Goal: Transaction & Acquisition: Purchase product/service

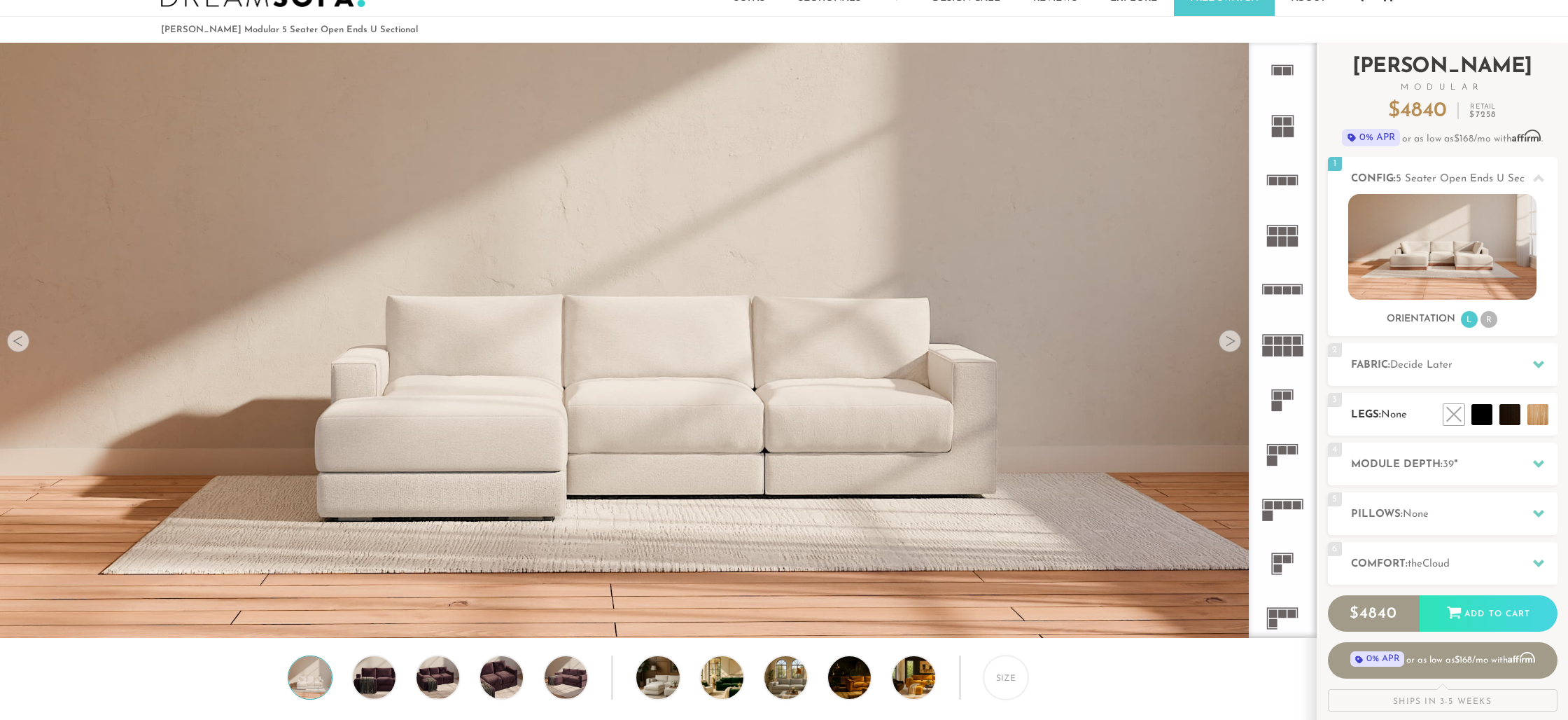
scroll to position [43, 0]
click at [1539, 411] on li at bounding box center [1506, 382] width 84 height 84
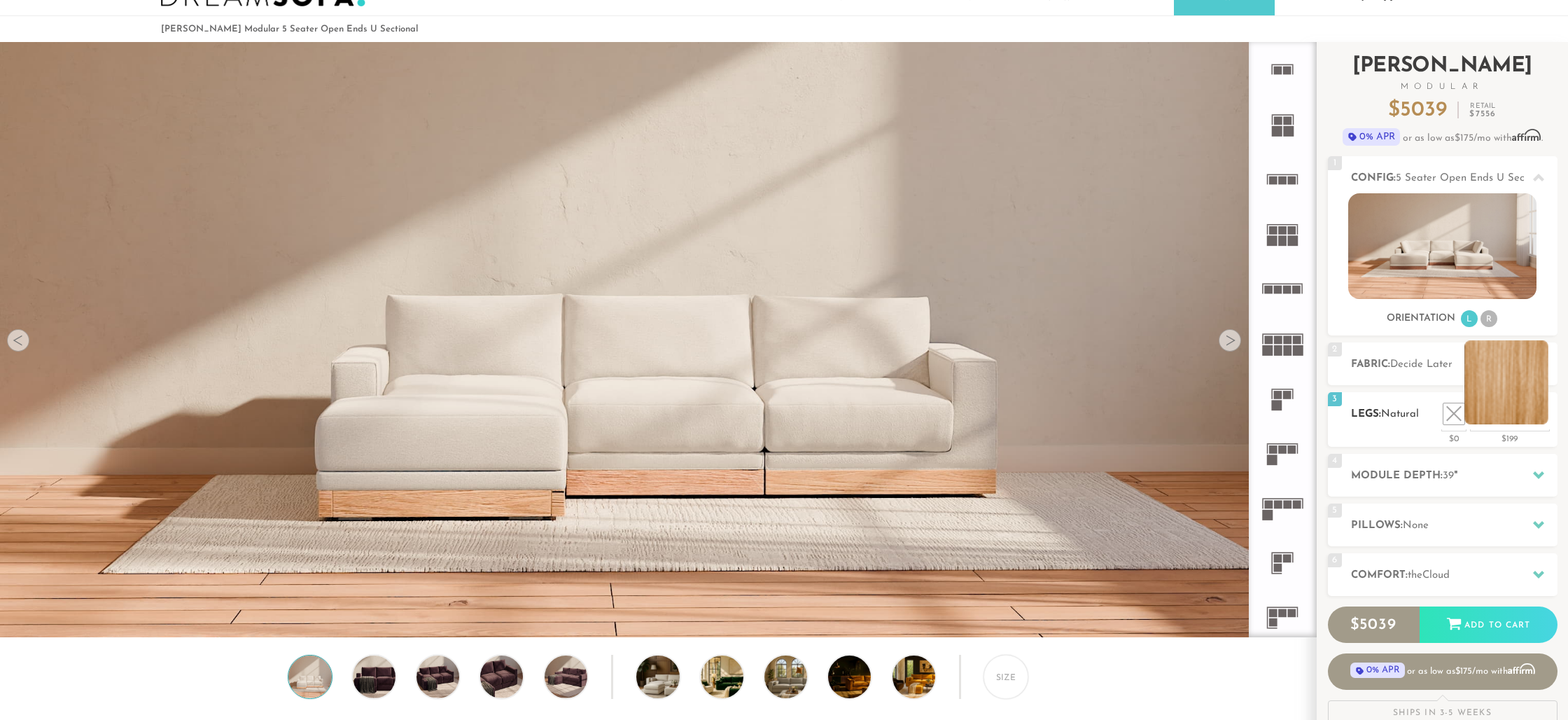
click at [1539, 411] on li at bounding box center [1506, 382] width 84 height 84
click at [1450, 410] on li at bounding box center [1422, 382] width 84 height 84
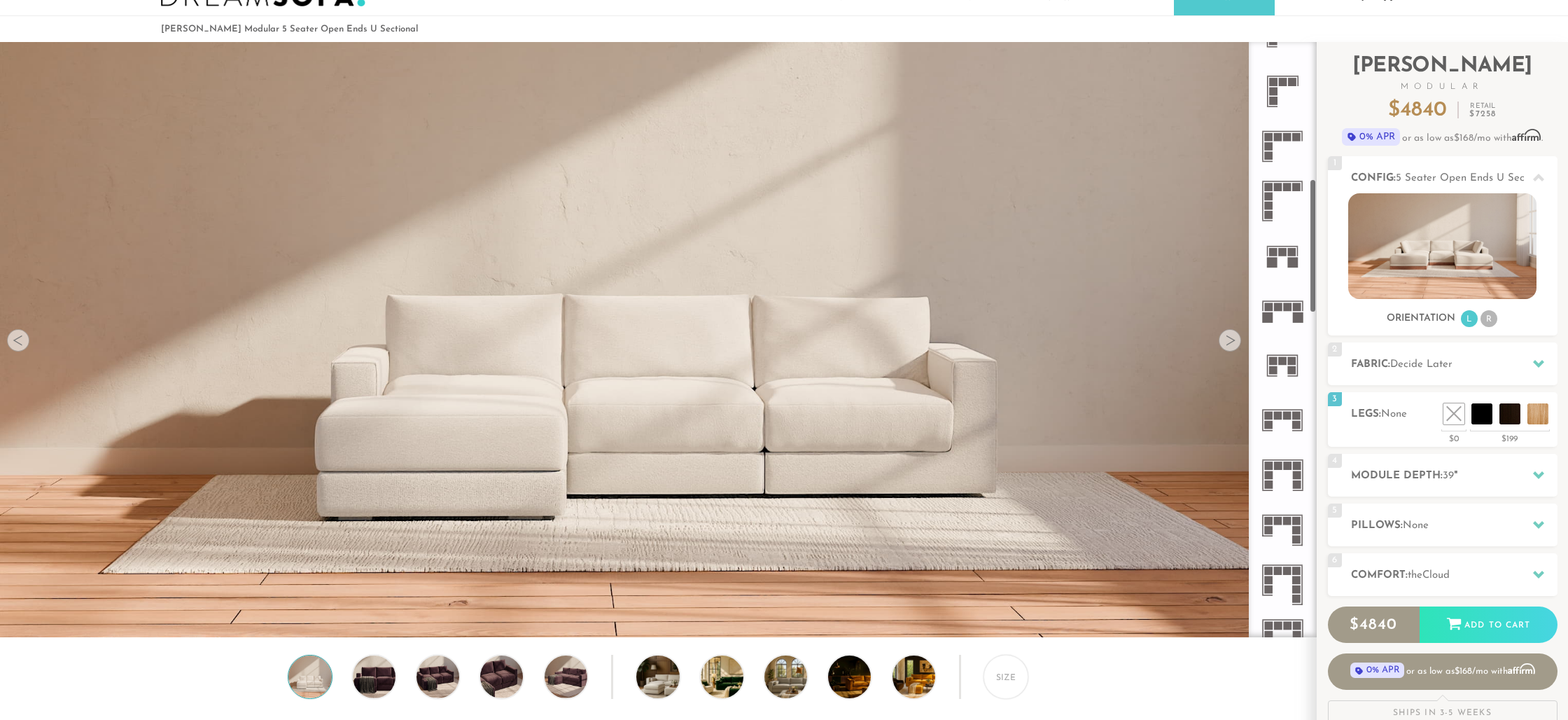
scroll to position [625, 0]
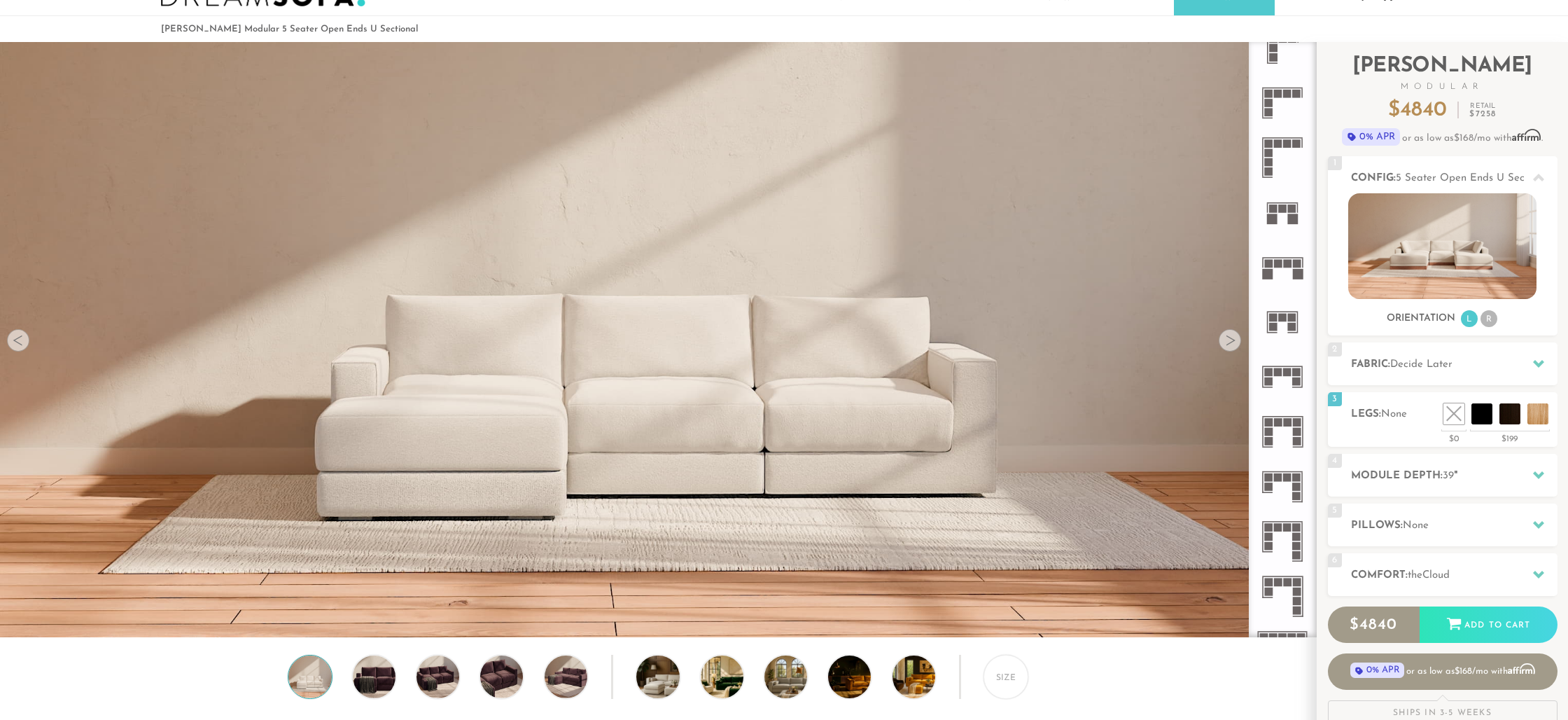
click at [1278, 324] on icon at bounding box center [1282, 321] width 54 height 54
click at [1279, 433] on icon at bounding box center [1282, 430] width 54 height 54
click at [1283, 385] on icon at bounding box center [1282, 376] width 54 height 54
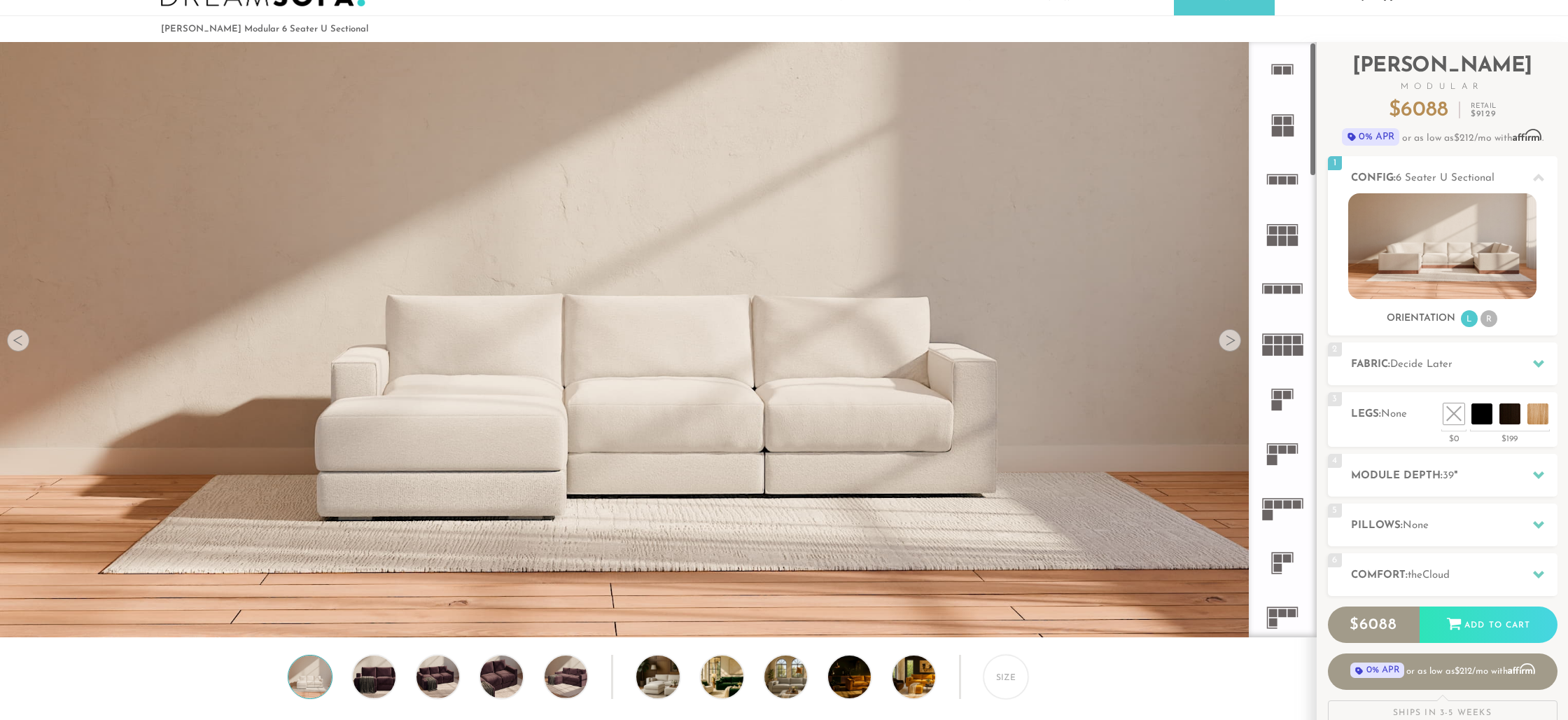
click at [1283, 236] on rect at bounding box center [1283, 240] width 8 height 11
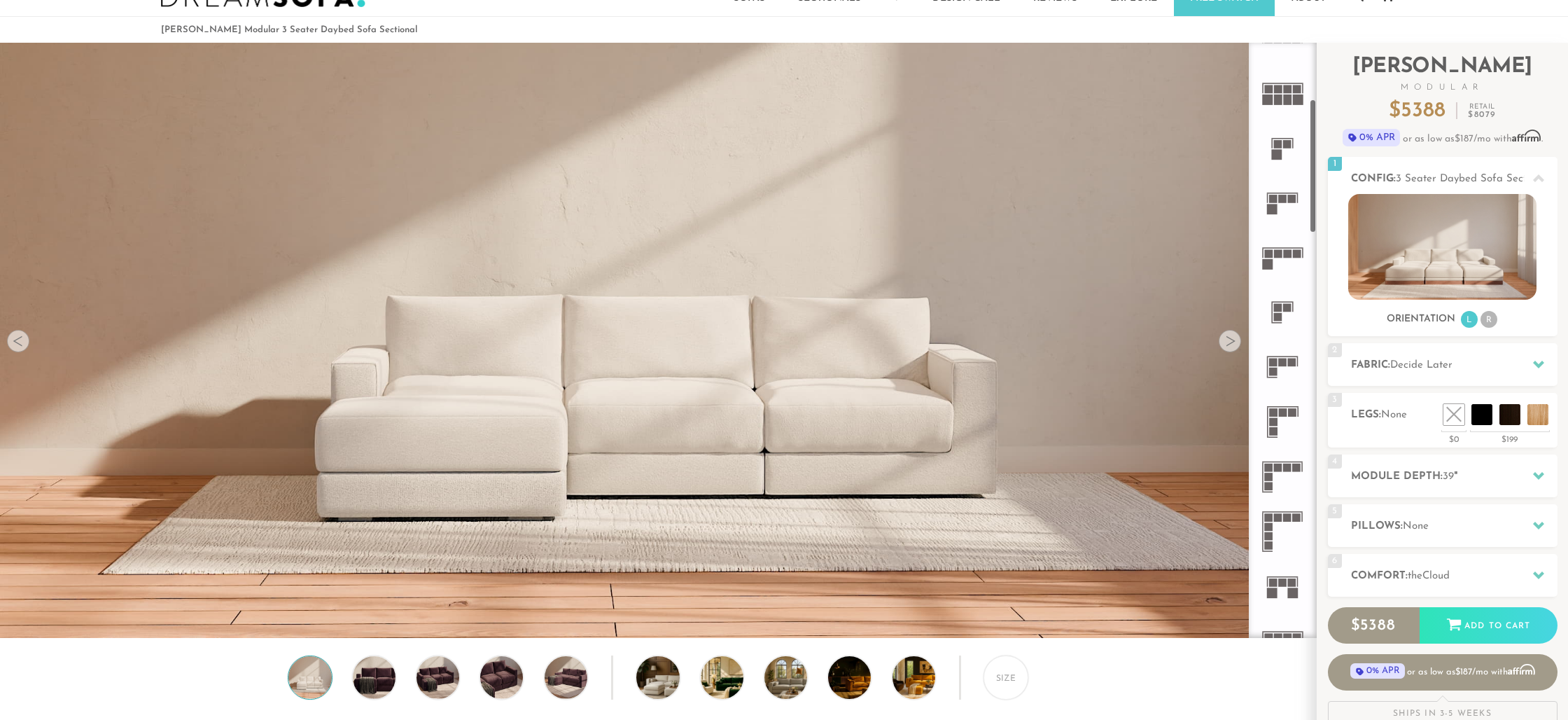
scroll to position [273, 0]
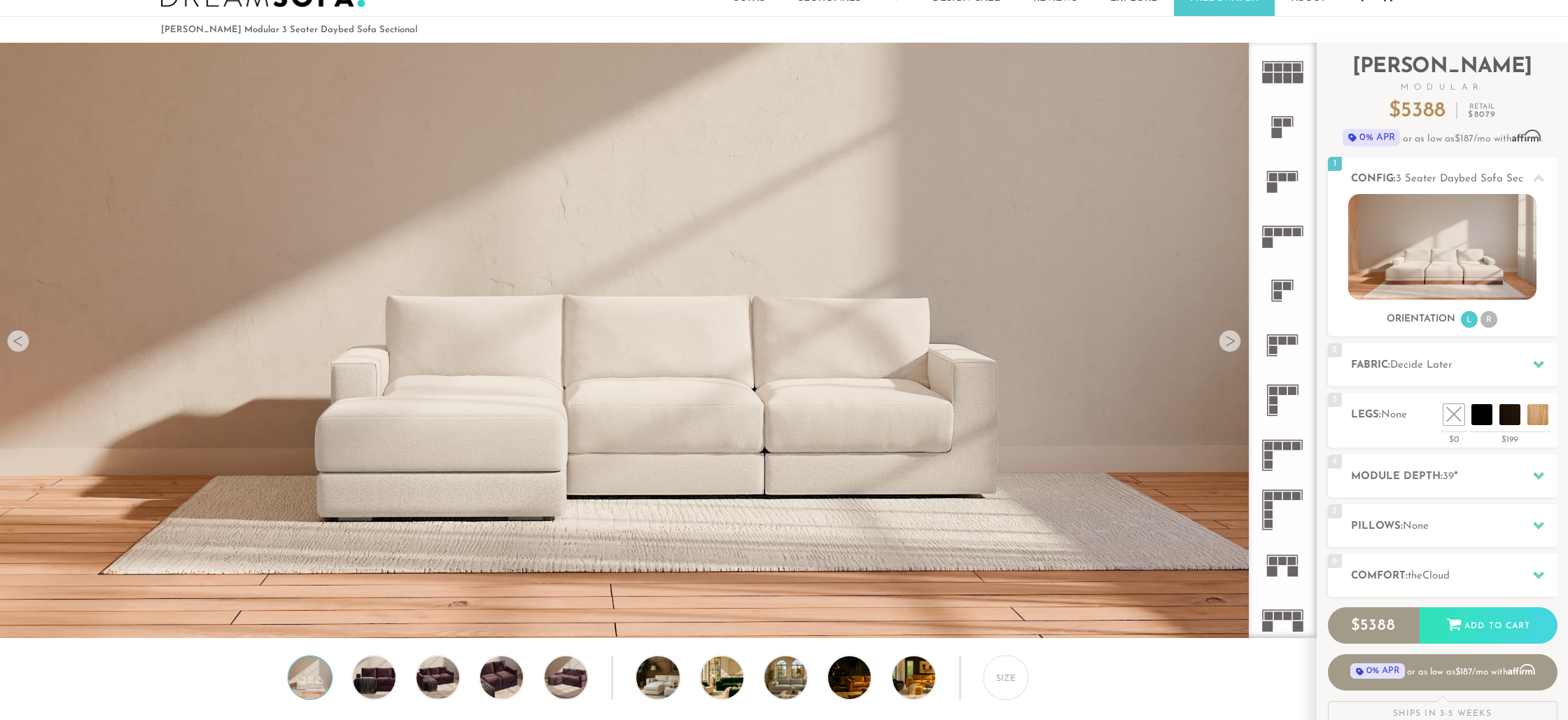
click at [1289, 560] on rect at bounding box center [1292, 561] width 8 height 8
click at [1517, 472] on h2 "Module Depth: 39 "" at bounding box center [1455, 476] width 207 height 16
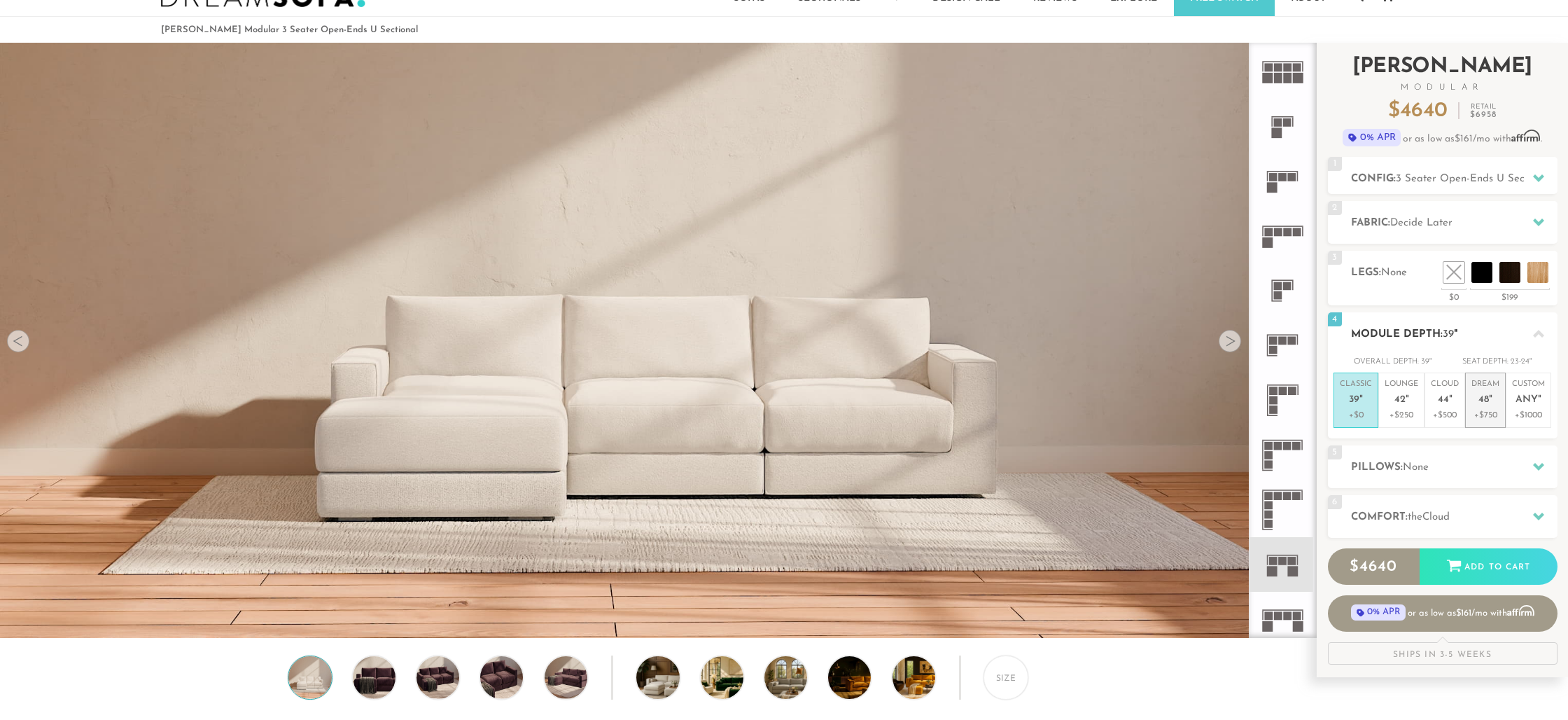
click at [1481, 397] on span "48" at bounding box center [1483, 400] width 11 height 12
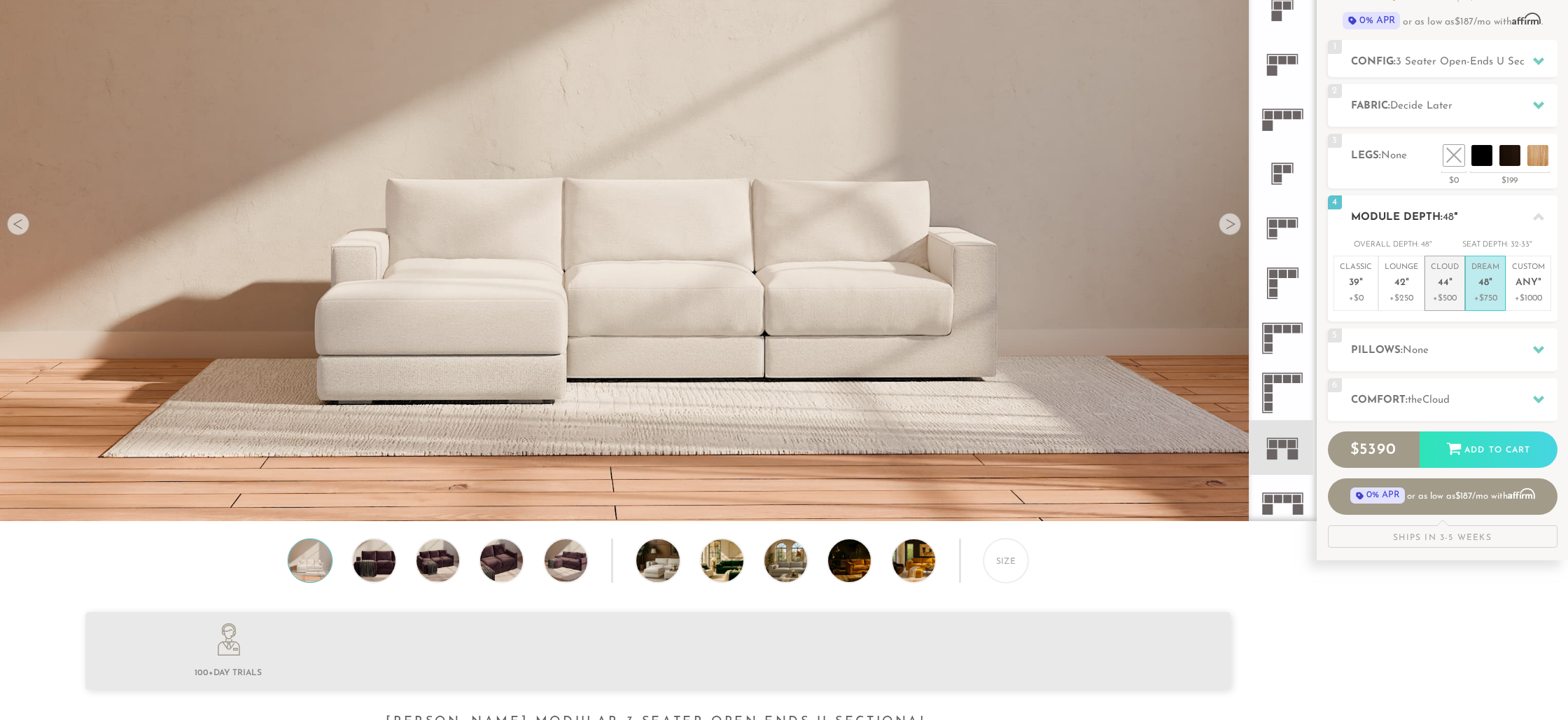
scroll to position [162, 0]
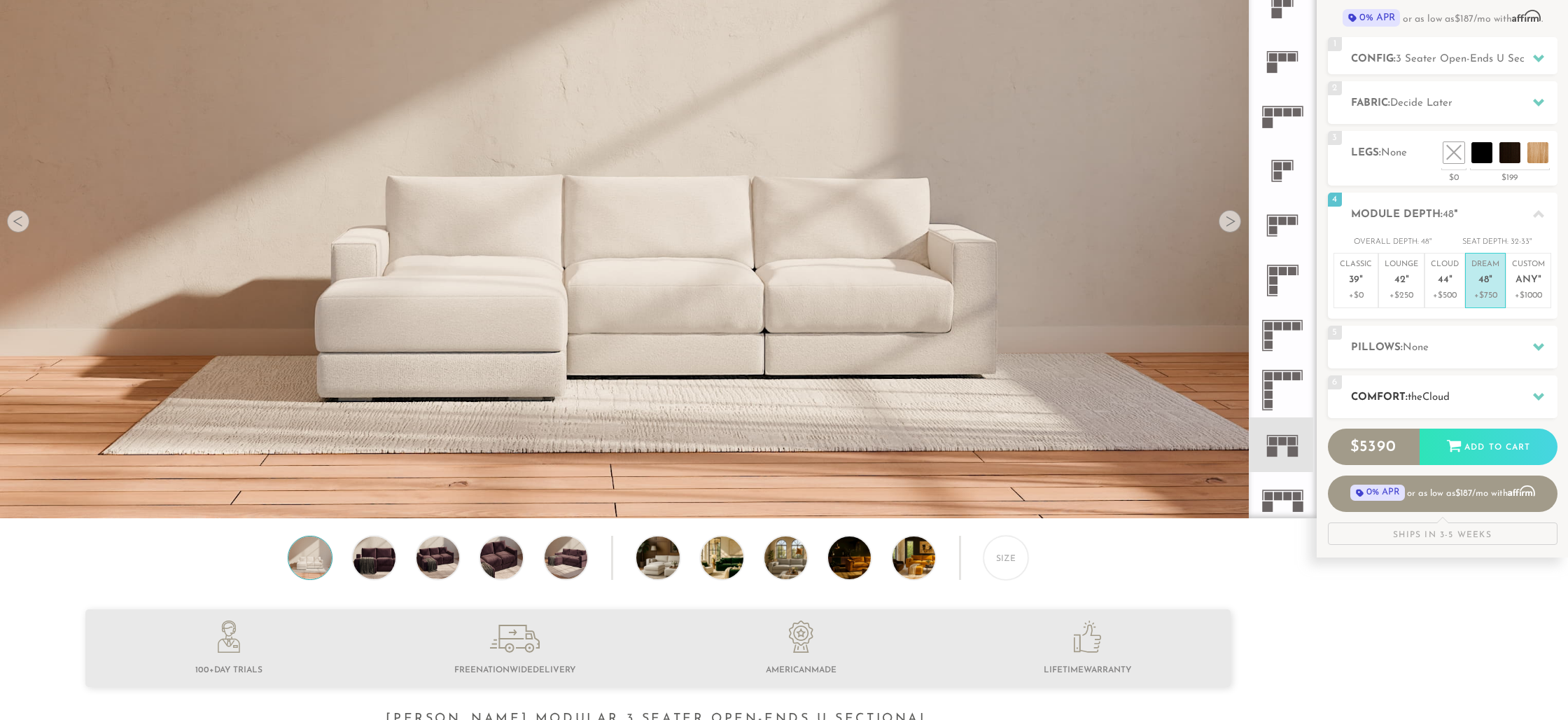
click at [1415, 395] on span "the" at bounding box center [1415, 397] width 15 height 11
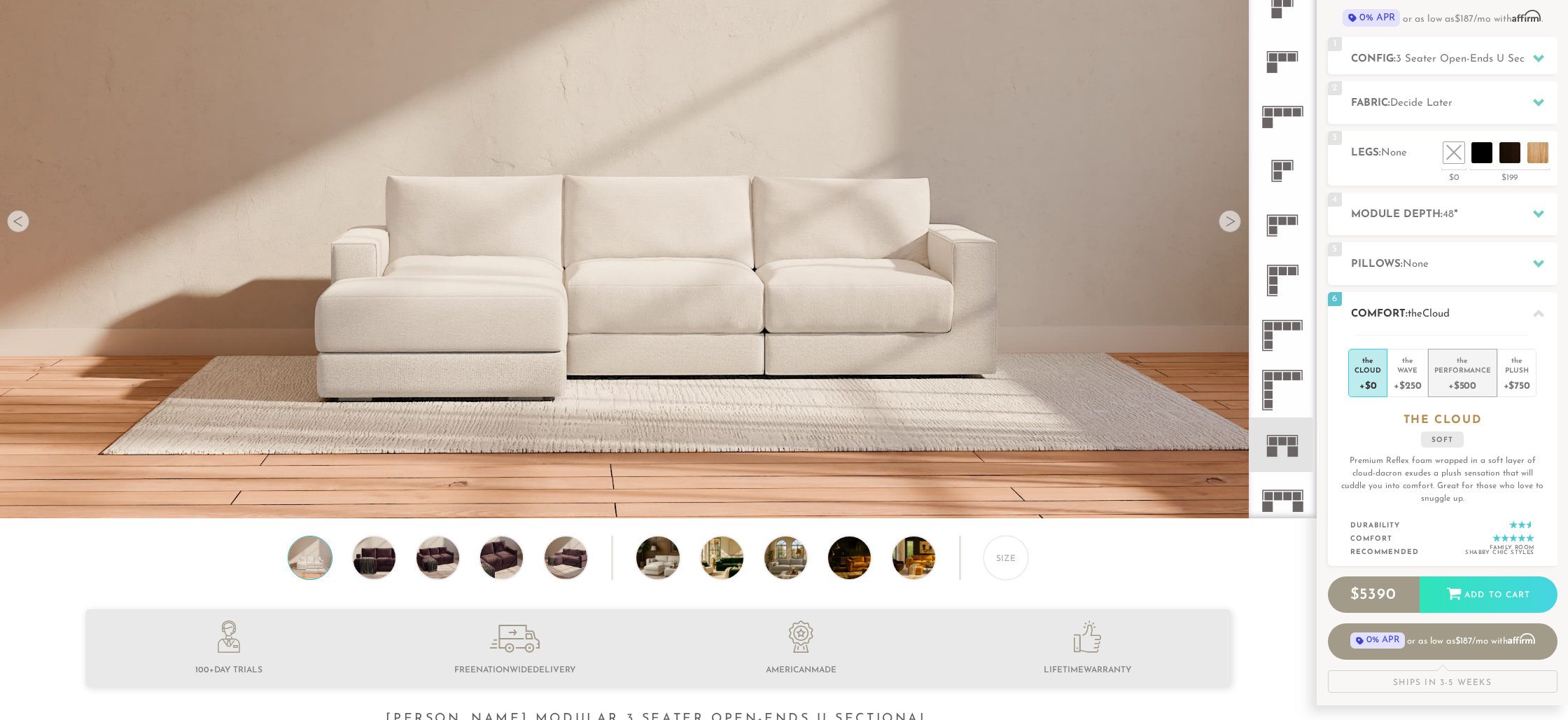
click at [1465, 366] on div "Performance" at bounding box center [1463, 370] width 57 height 10
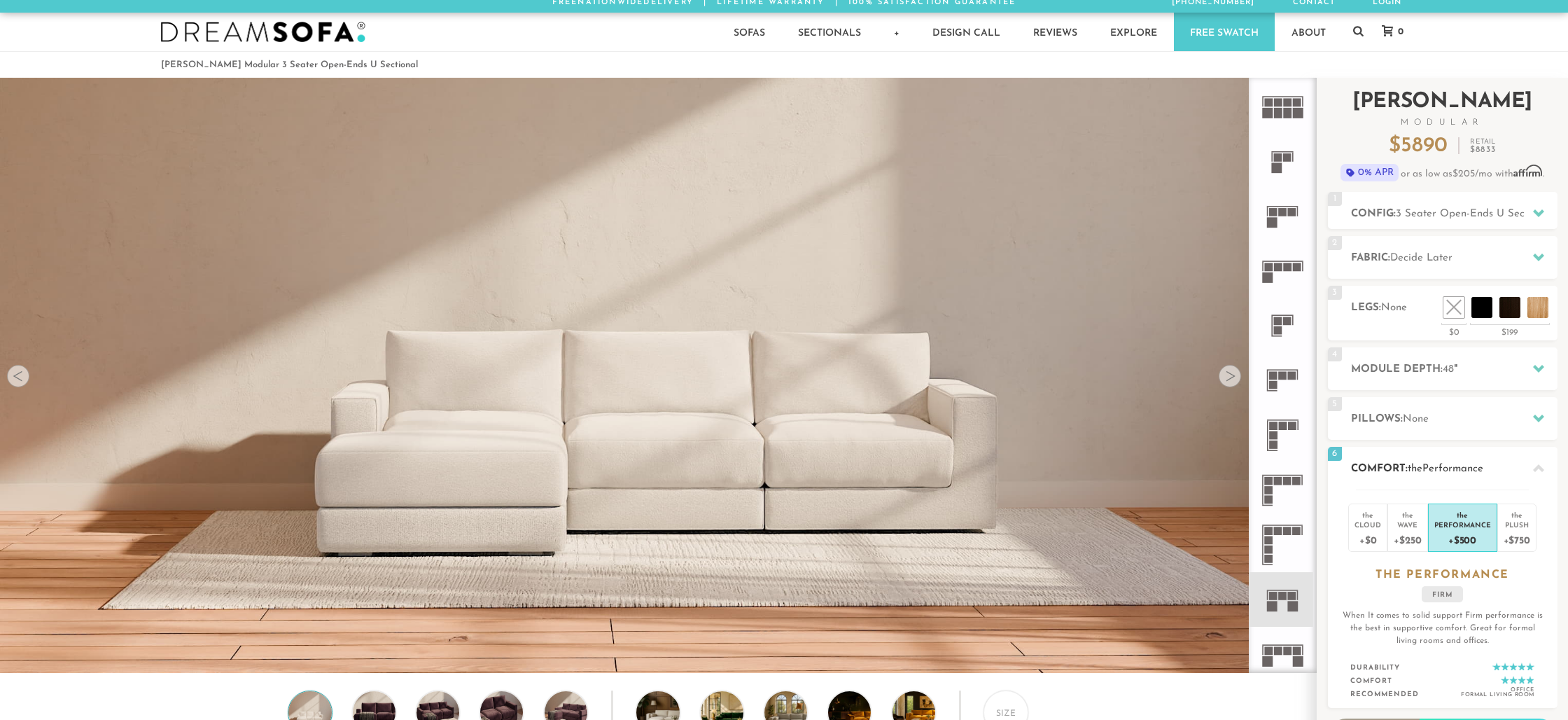
scroll to position [0, 0]
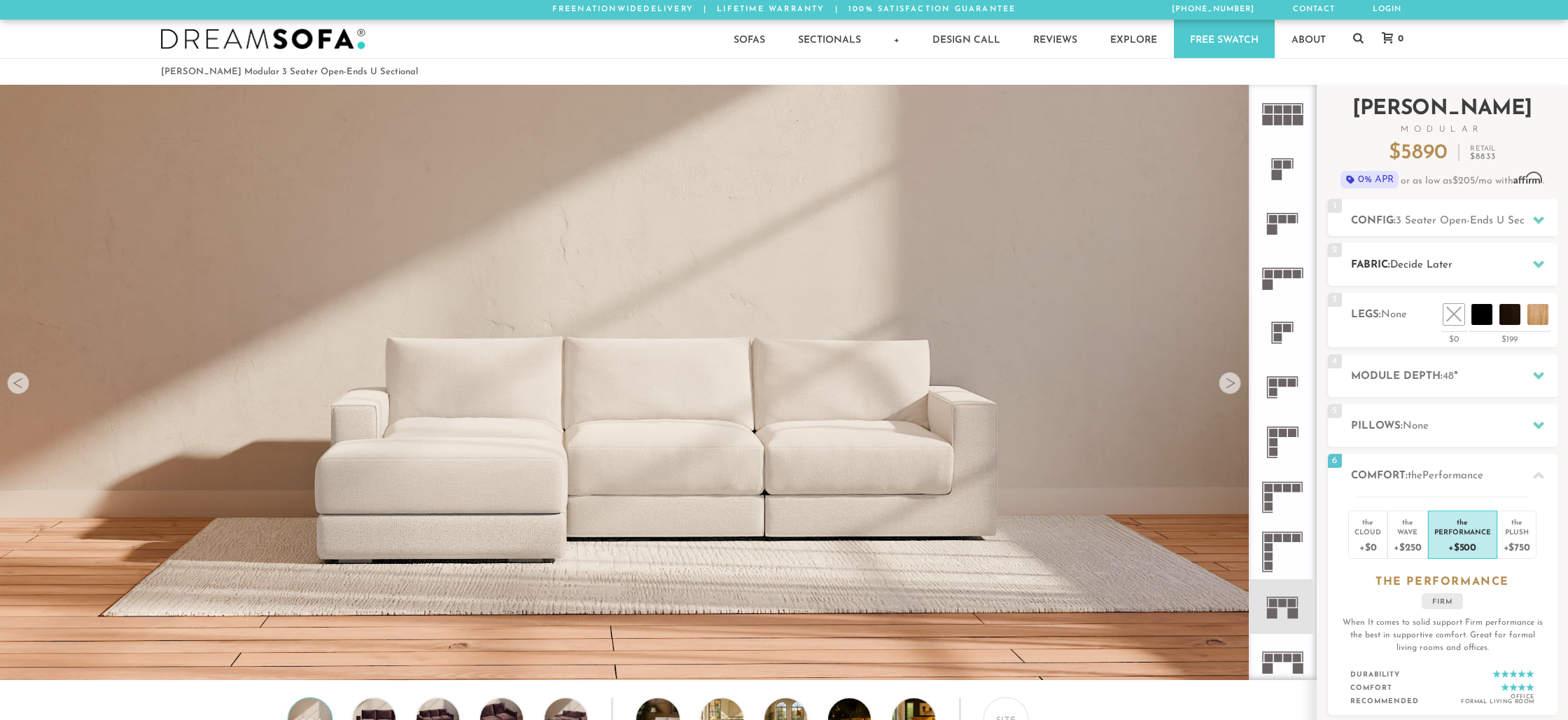
click at [1371, 264] on h2 "Fabric: Decide Later" at bounding box center [1455, 264] width 207 height 16
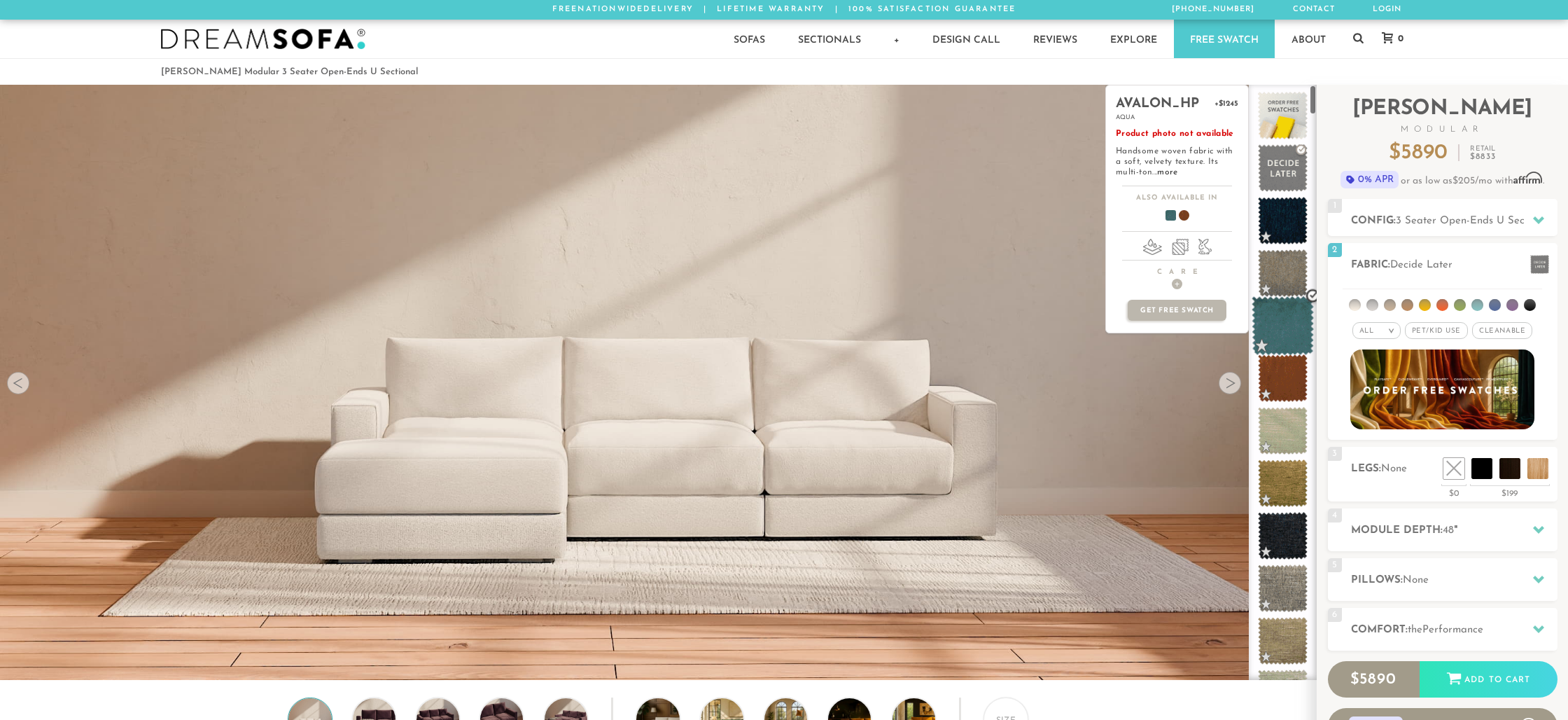
click at [1272, 325] on span at bounding box center [1282, 325] width 63 height 59
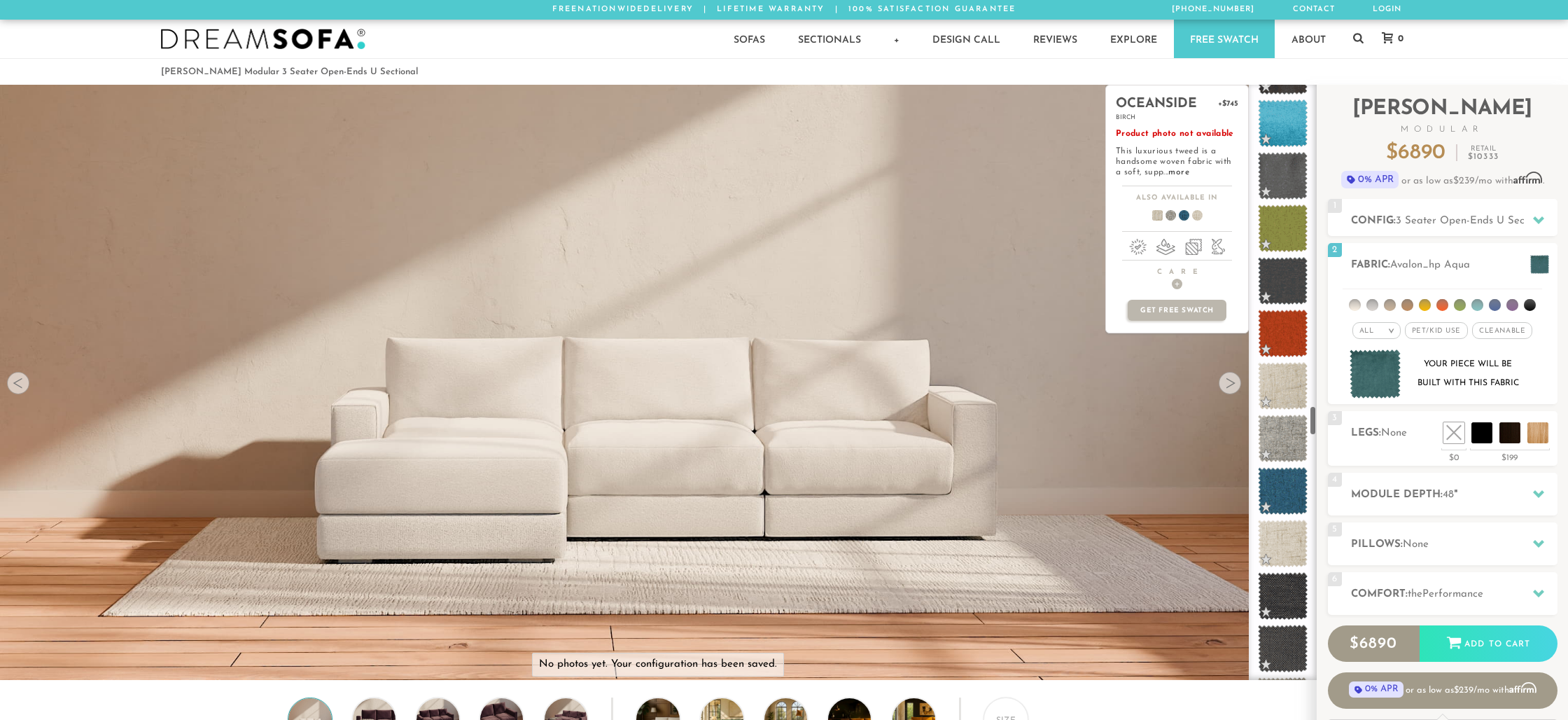
scroll to position [6201, 0]
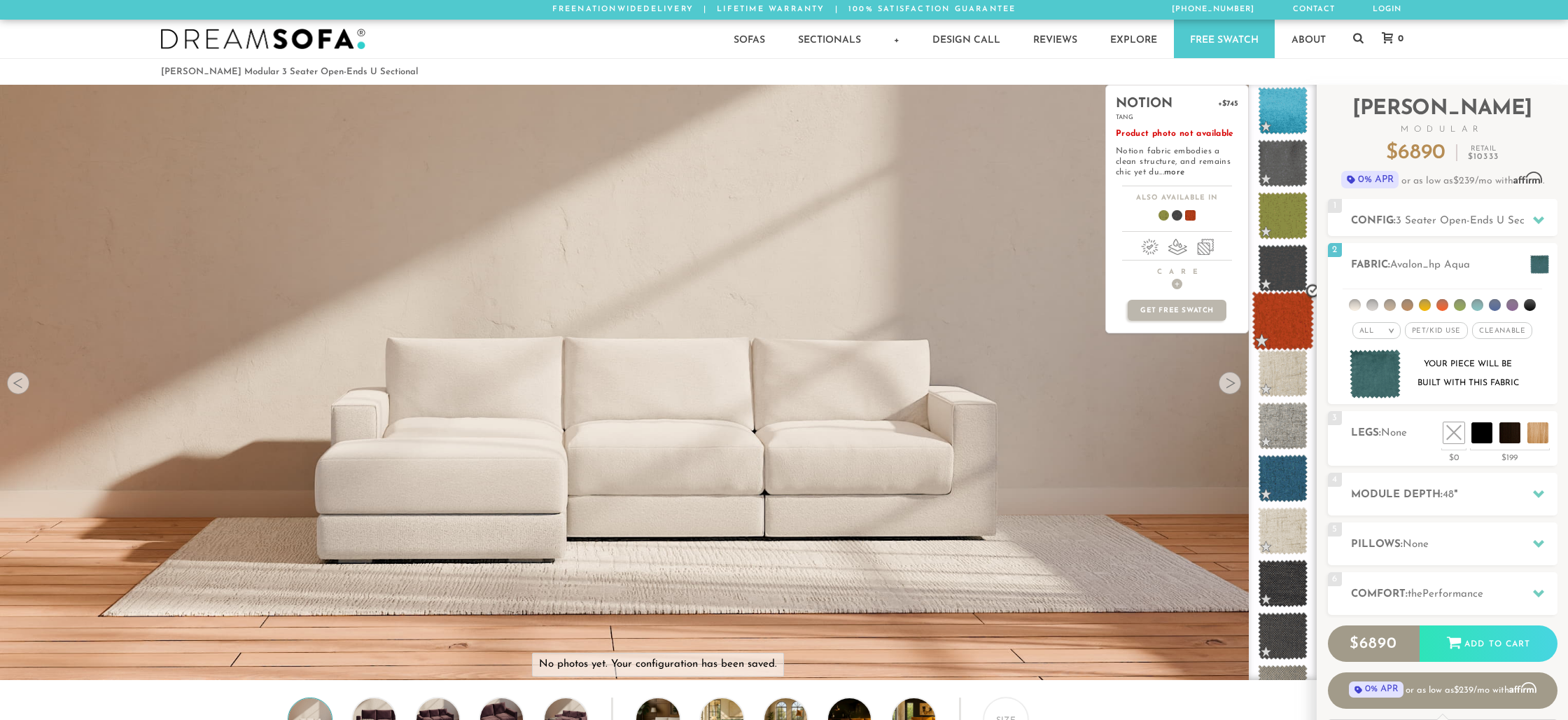
click at [1273, 310] on span at bounding box center [1282, 320] width 63 height 59
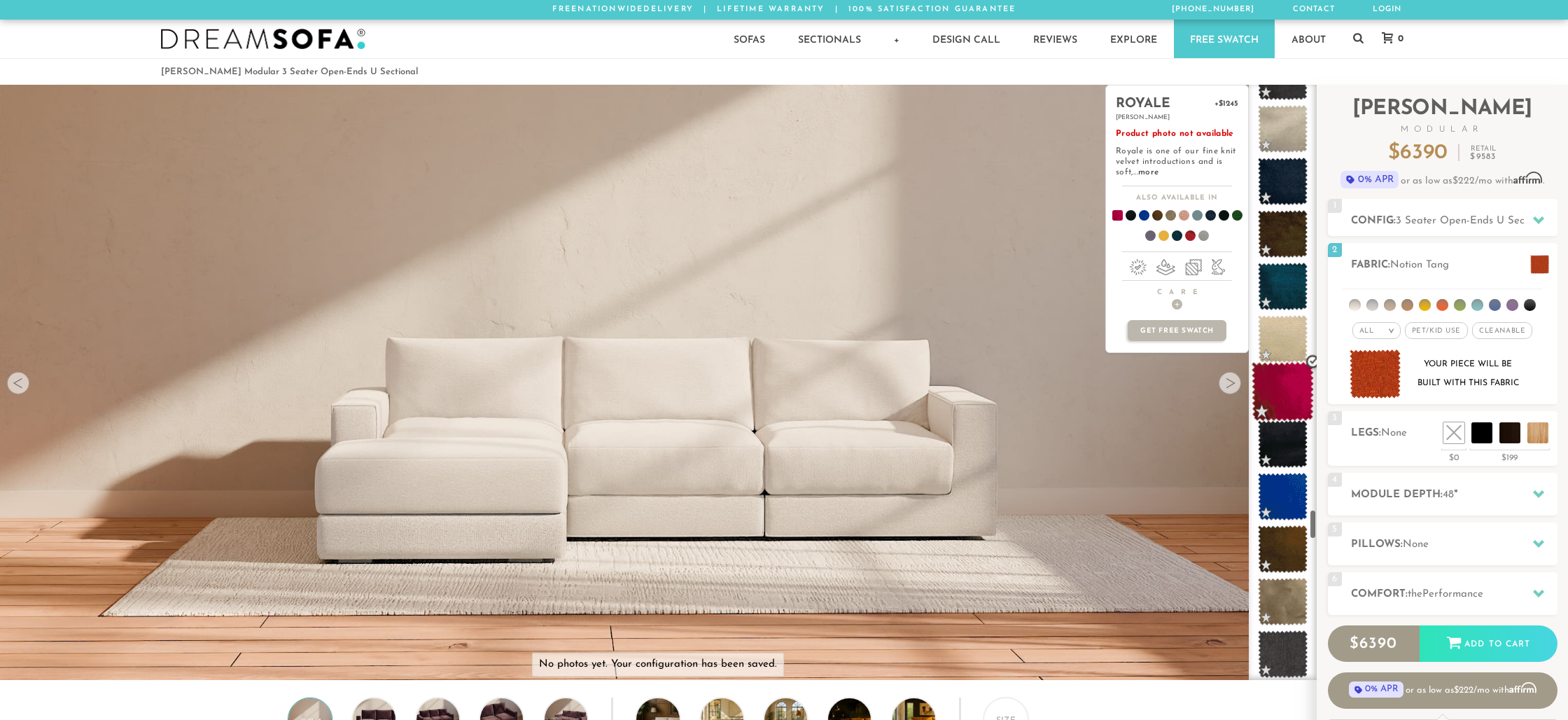
scroll to position [8204, 0]
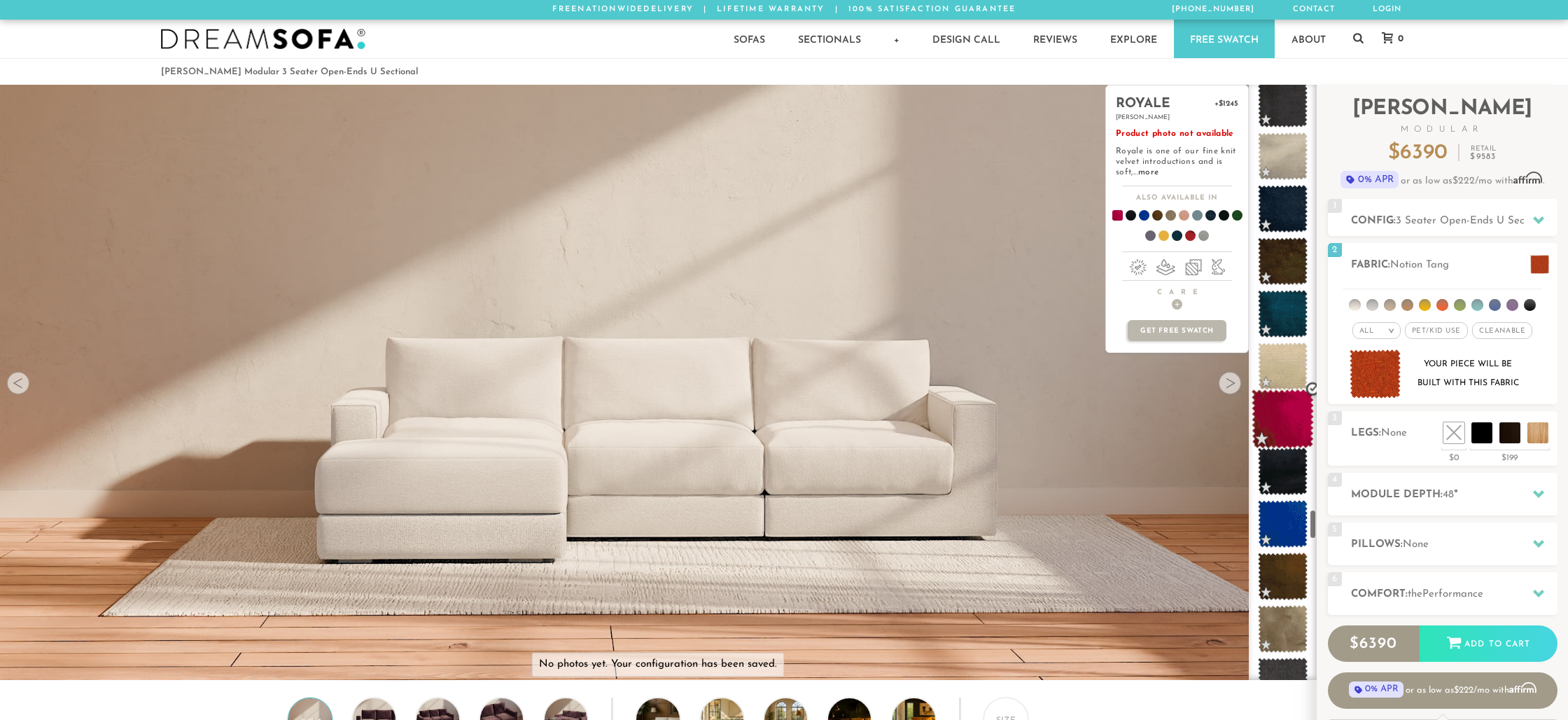
click at [1283, 418] on span at bounding box center [1282, 419] width 63 height 59
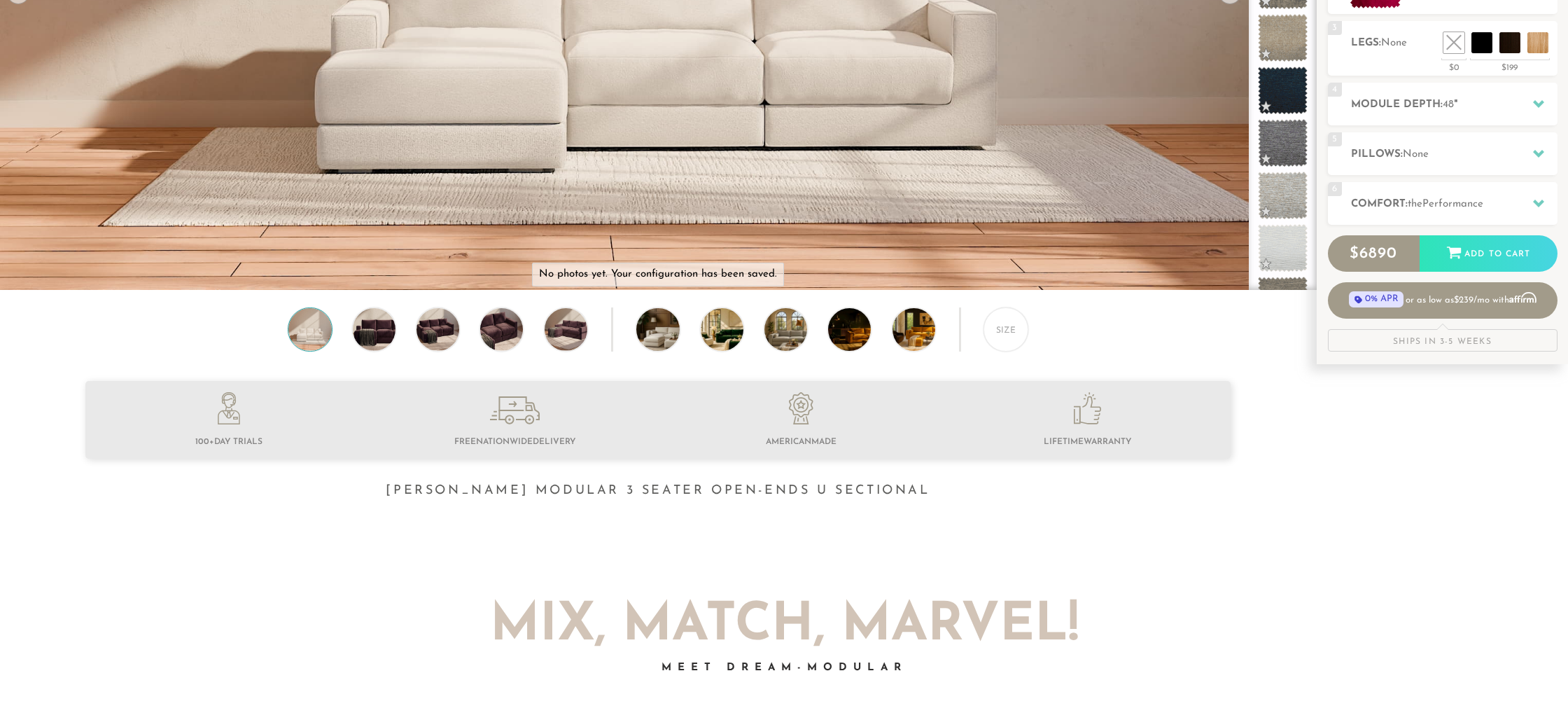
scroll to position [391, 0]
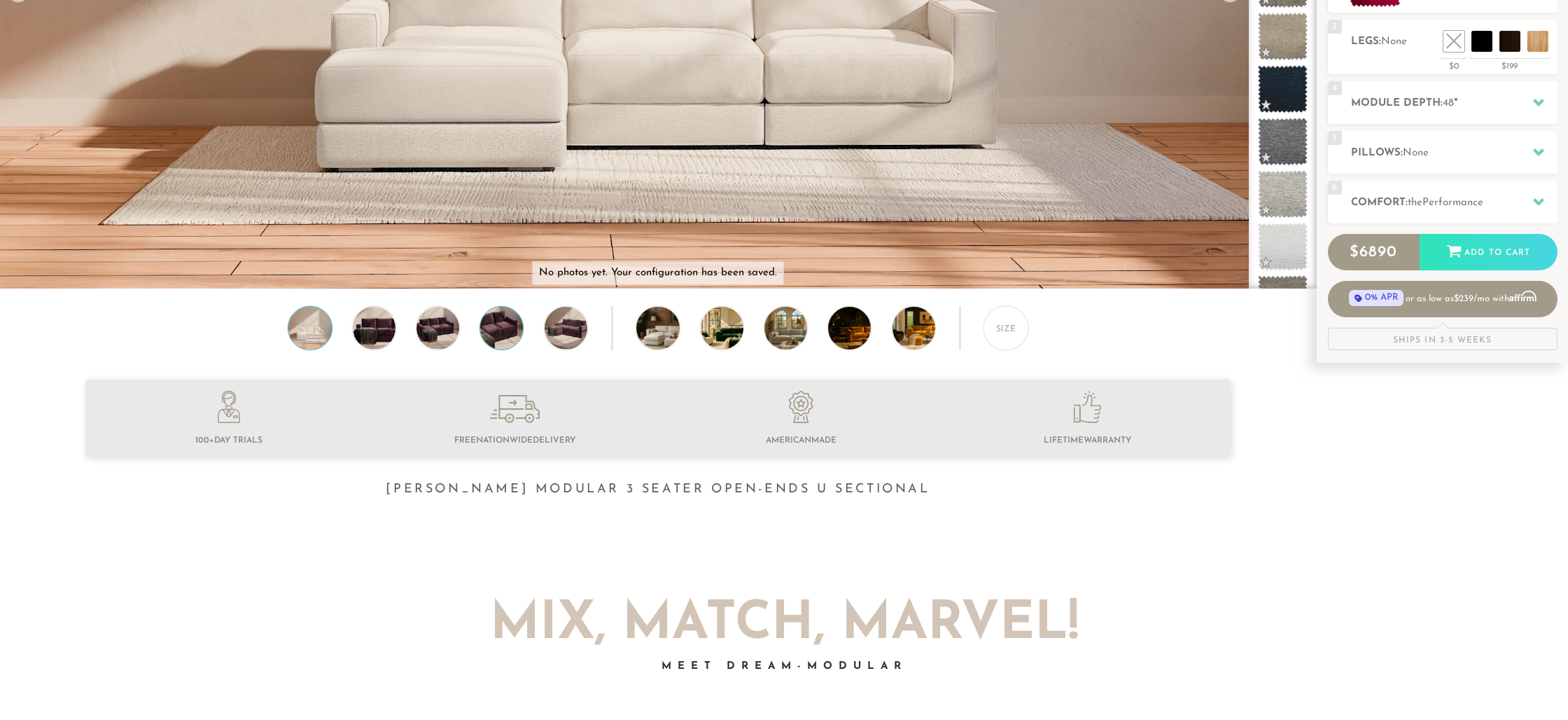
click at [504, 334] on img at bounding box center [501, 328] width 51 height 43
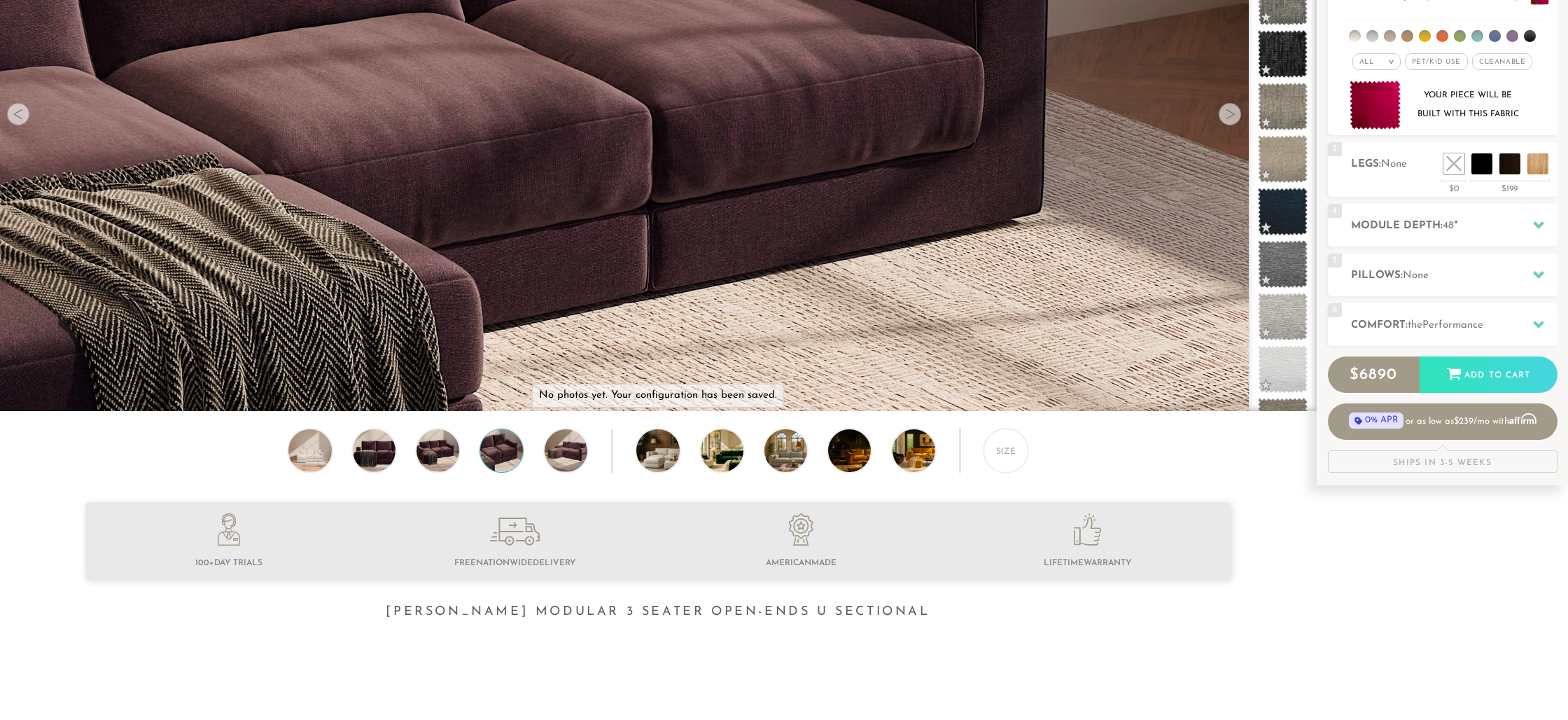
scroll to position [281, 0]
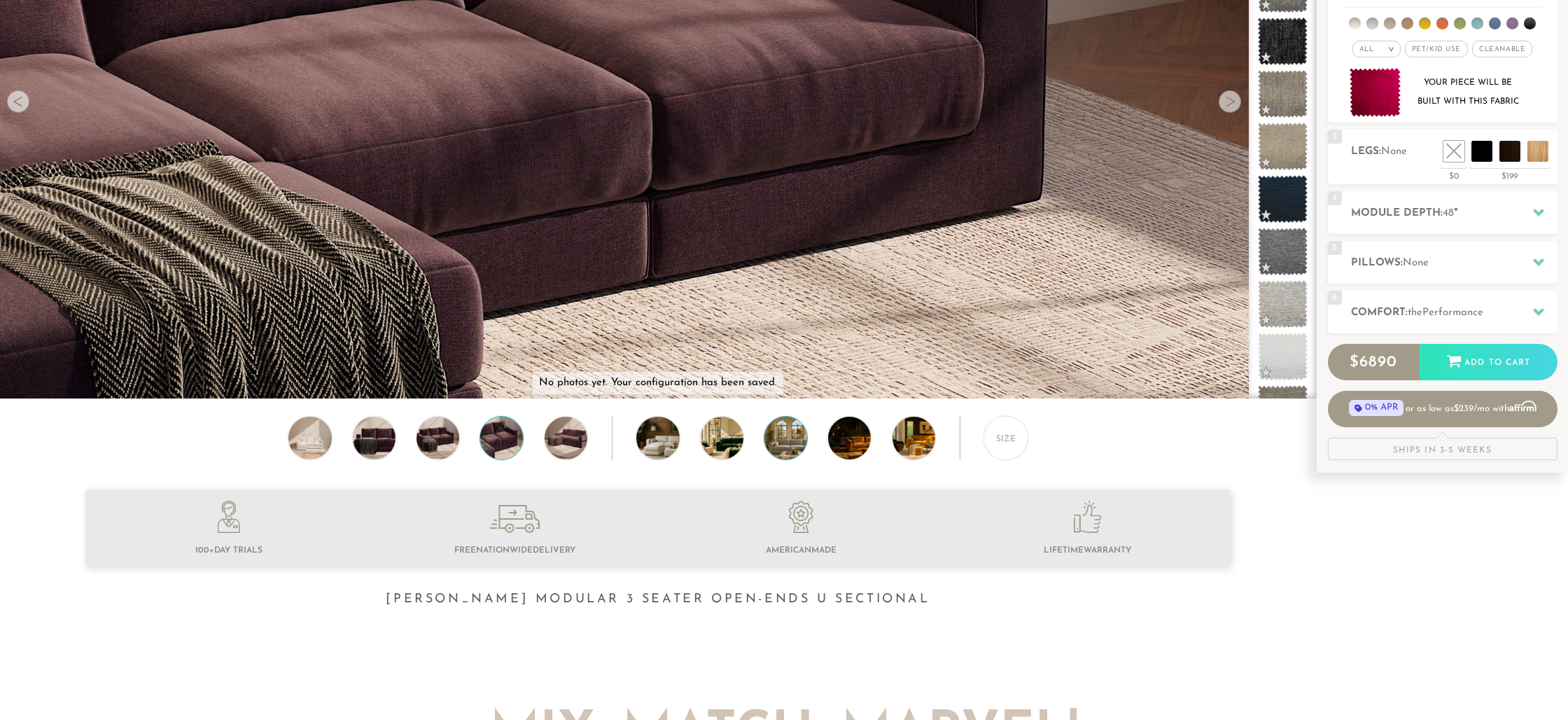
click at [775, 433] on img at bounding box center [802, 437] width 76 height 43
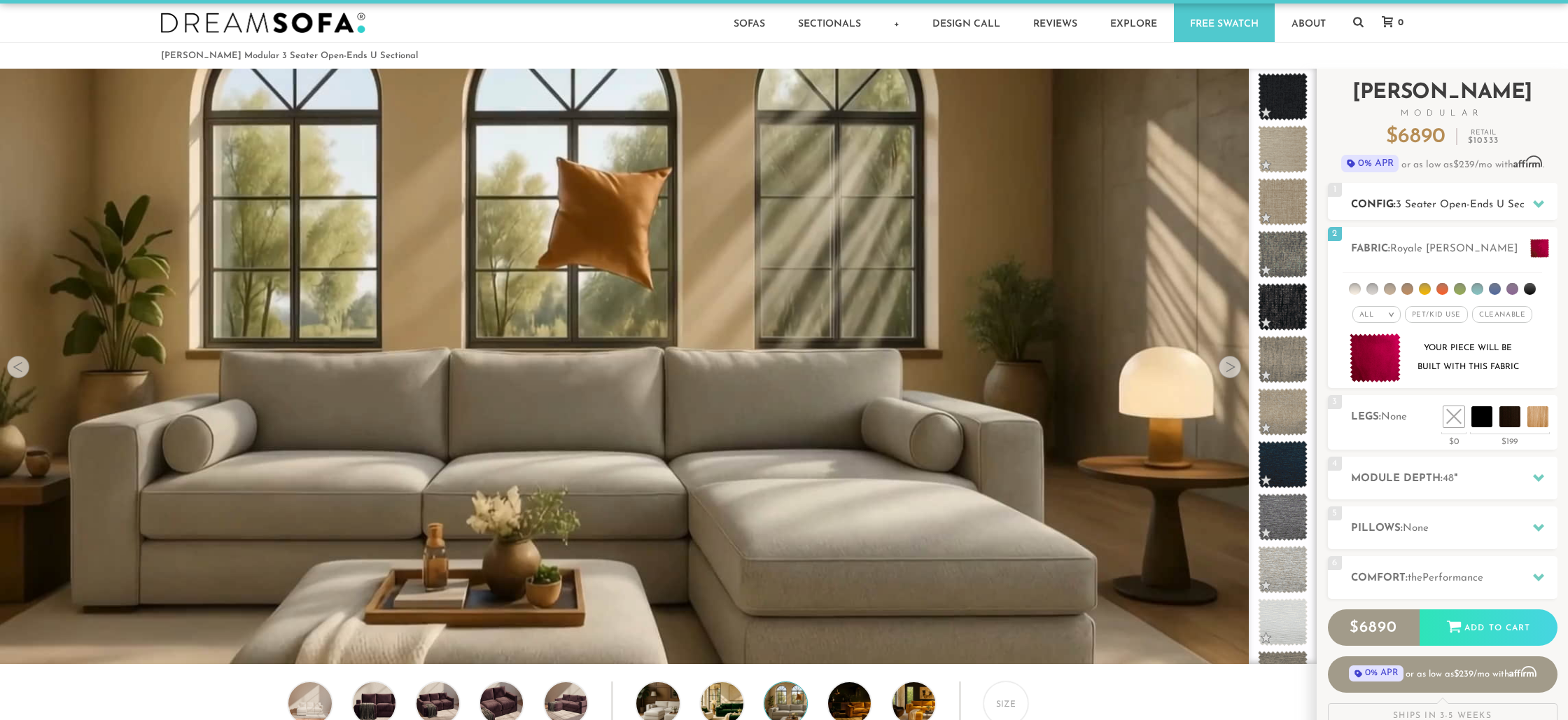
scroll to position [0, 0]
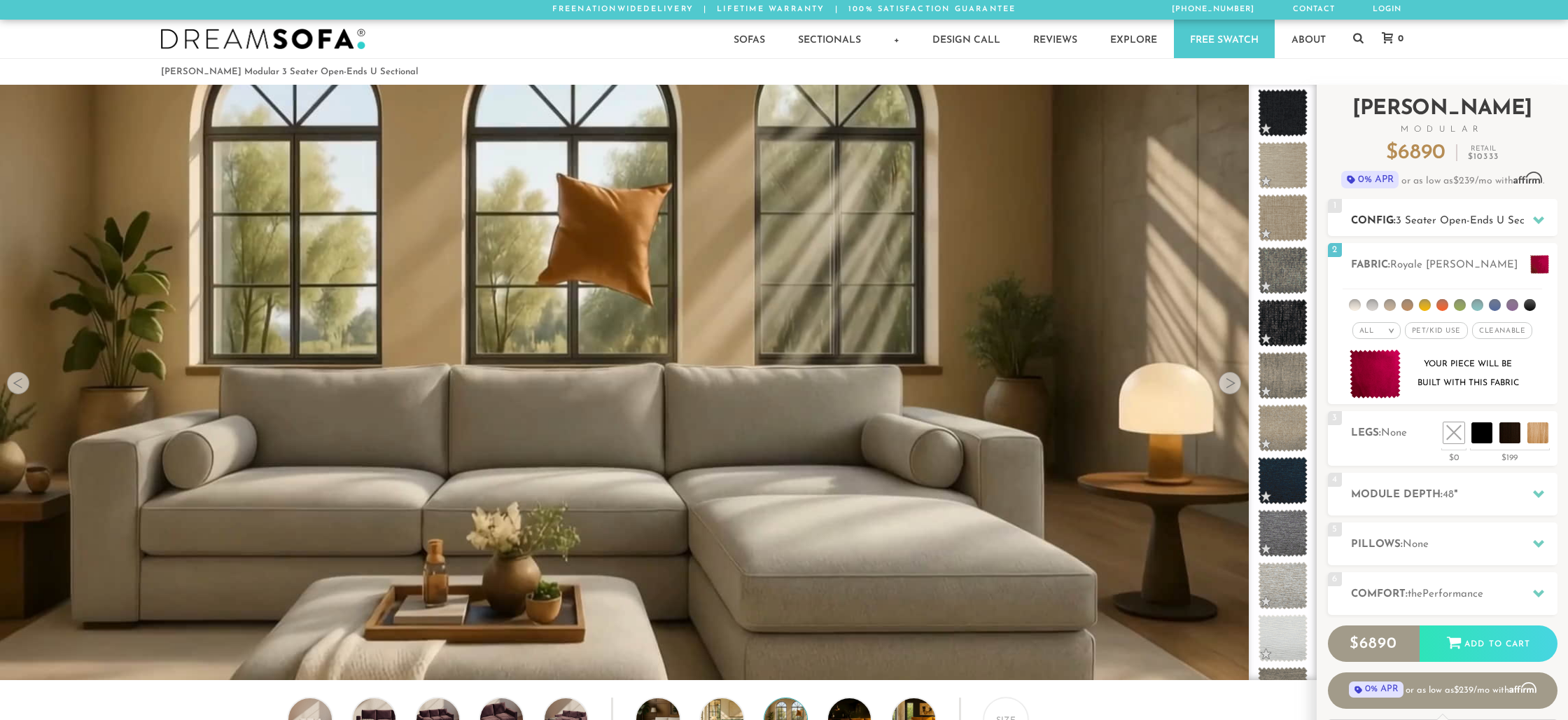
click at [1417, 215] on span "3 Seater Open-Ends U Sectional" at bounding box center [1473, 220] width 155 height 11
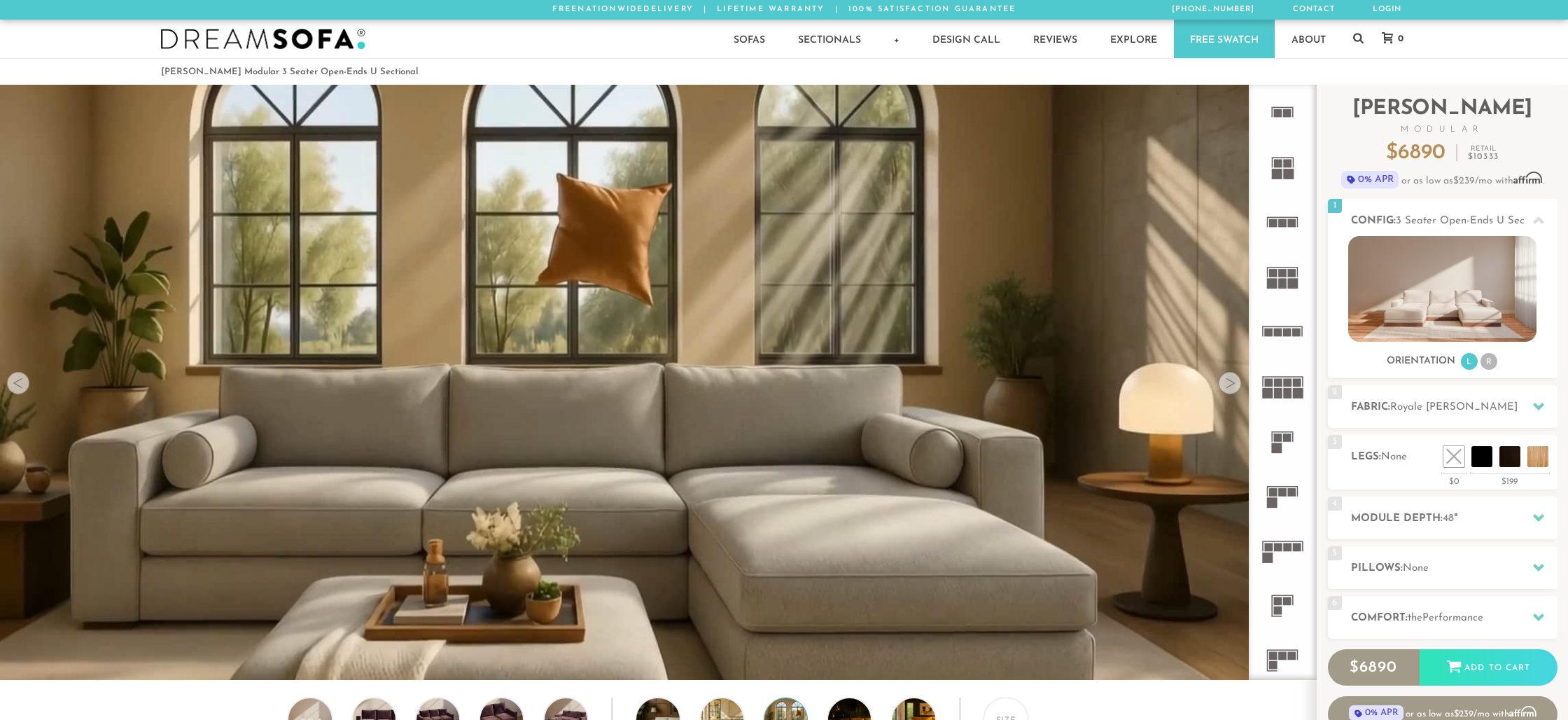
click at [1283, 226] on rect at bounding box center [1283, 223] width 8 height 8
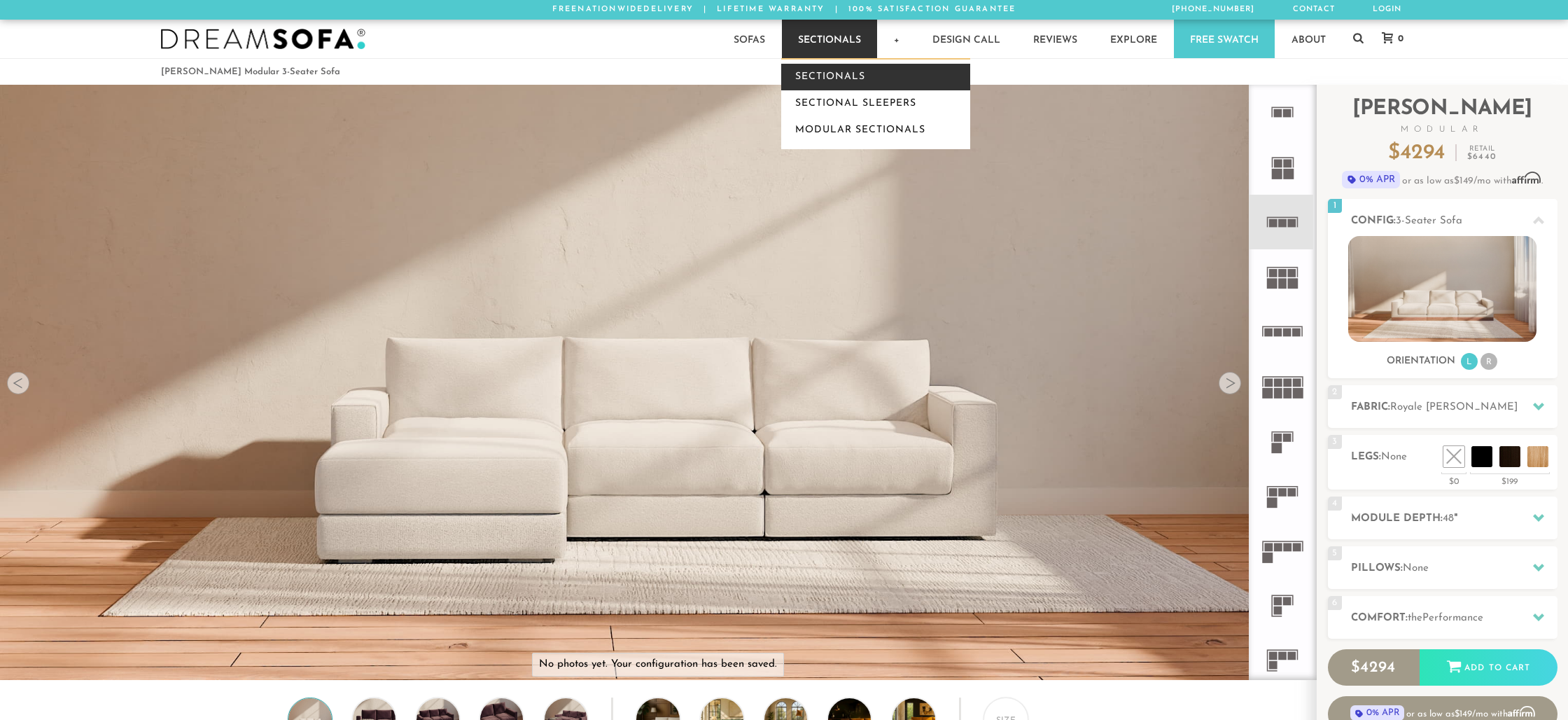
click at [832, 72] on link "Sectionals" at bounding box center [876, 77] width 189 height 27
